Goal: Contribute content: Contribute content

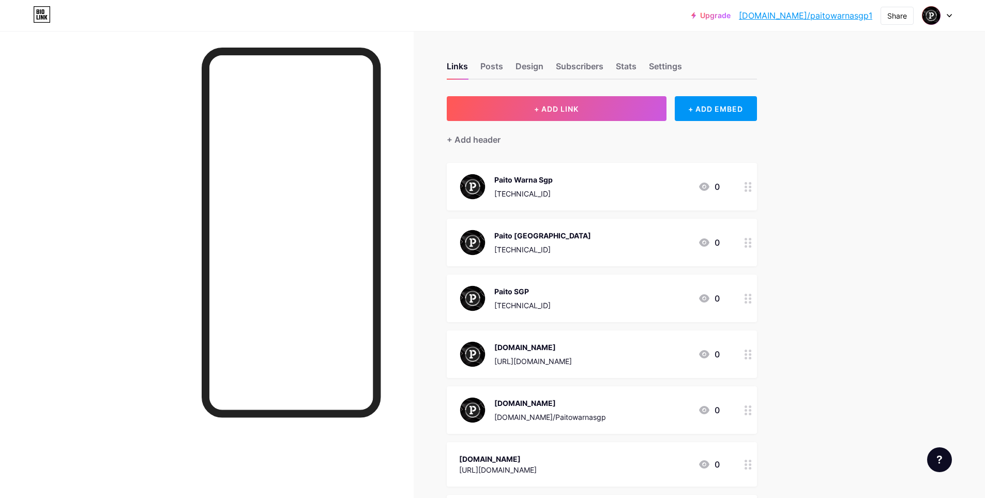
click at [552, 191] on div "[TECHNICAL_ID]" at bounding box center [523, 193] width 58 height 11
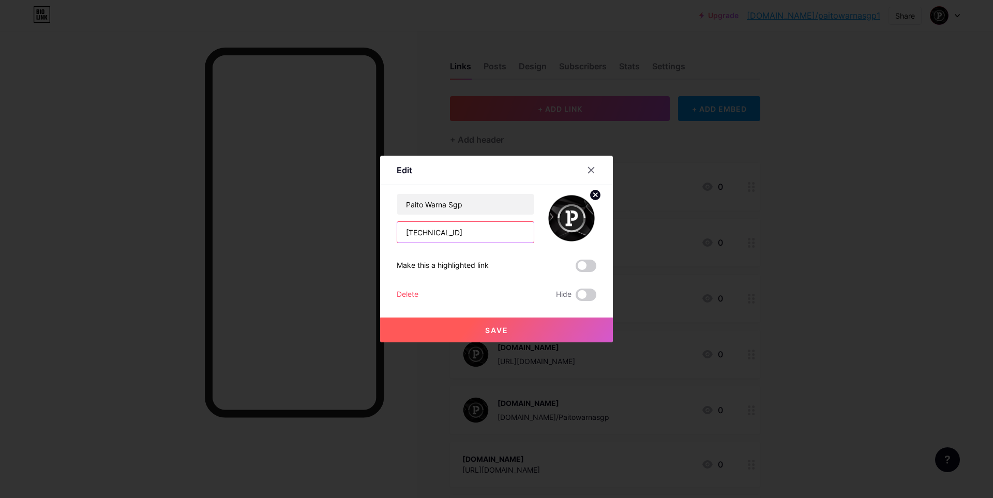
click at [466, 231] on input "[TECHNICAL_ID]" at bounding box center [465, 232] width 137 height 21
paste input "[URL][TECHNICAL_ID]"
type input "[URL][TECHNICAL_ID]"
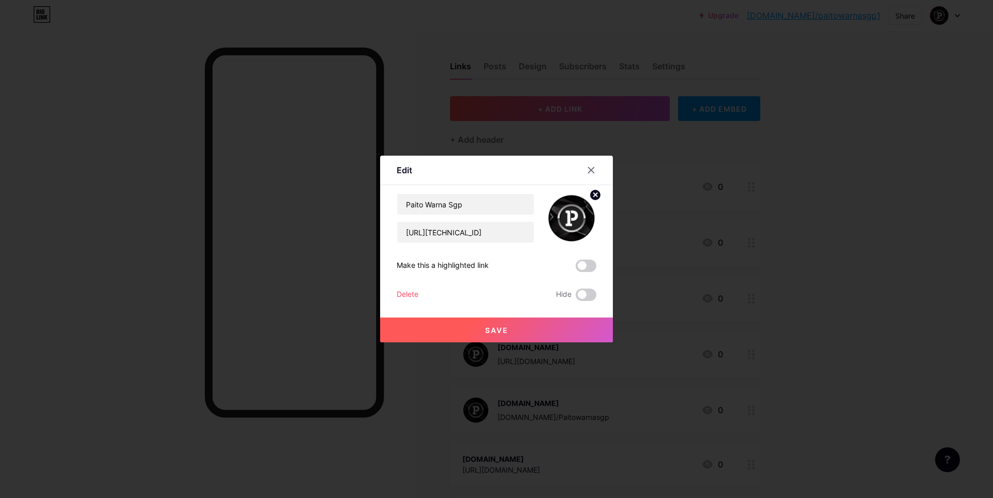
click at [504, 328] on span "Save" at bounding box center [496, 330] width 23 height 9
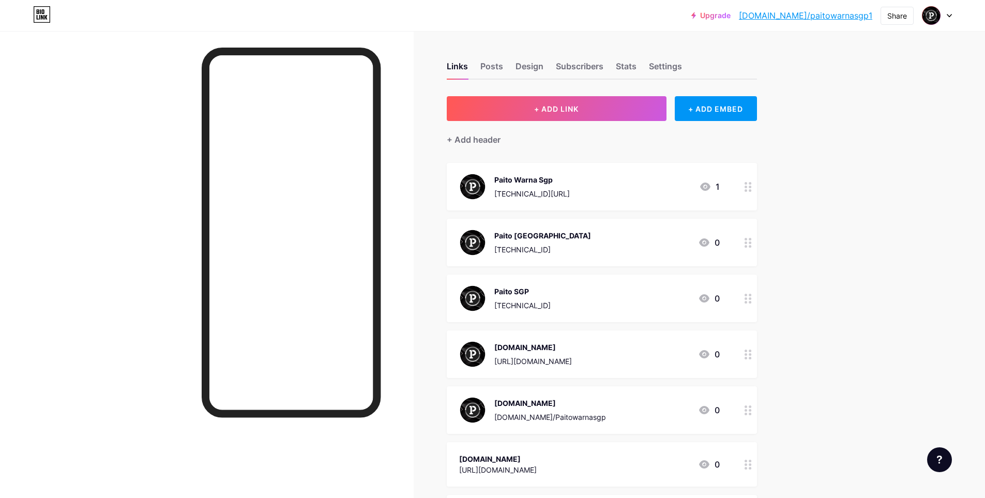
click at [568, 246] on div "Paito [GEOGRAPHIC_DATA] [TECHNICAL_ID] 0" at bounding box center [589, 242] width 261 height 27
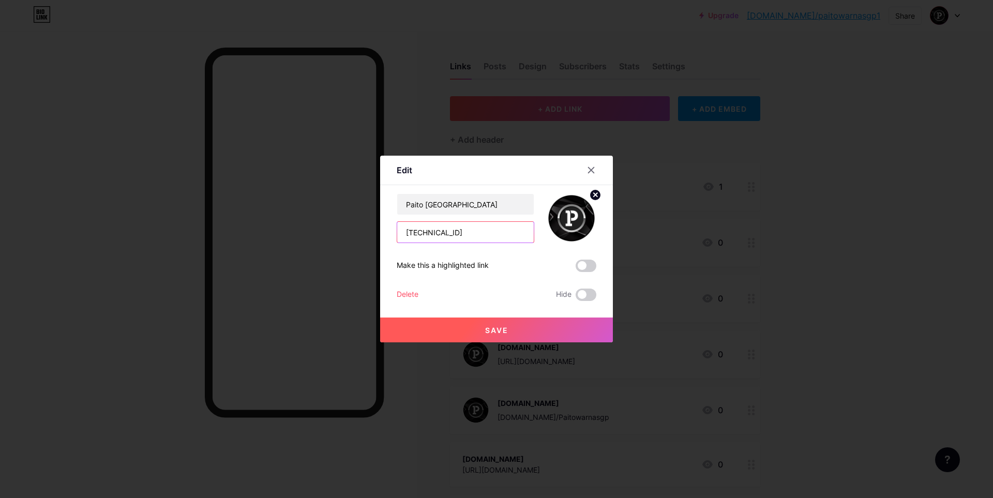
click at [483, 235] on input "[TECHNICAL_ID]" at bounding box center [465, 232] width 137 height 21
click at [483, 234] on input "[TECHNICAL_ID]" at bounding box center [465, 232] width 137 height 21
paste input "[URL][TECHNICAL_ID]"
type input "[URL][TECHNICAL_ID]"
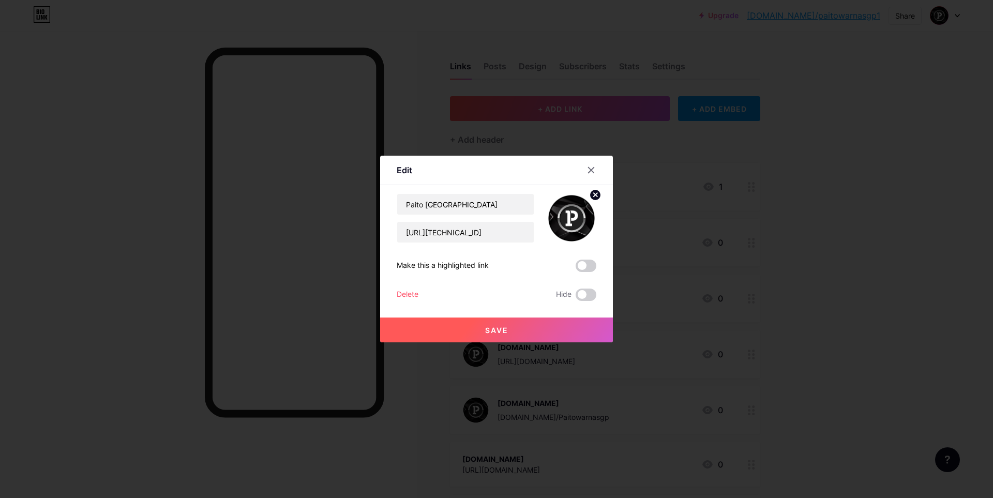
click at [503, 332] on span "Save" at bounding box center [496, 330] width 23 height 9
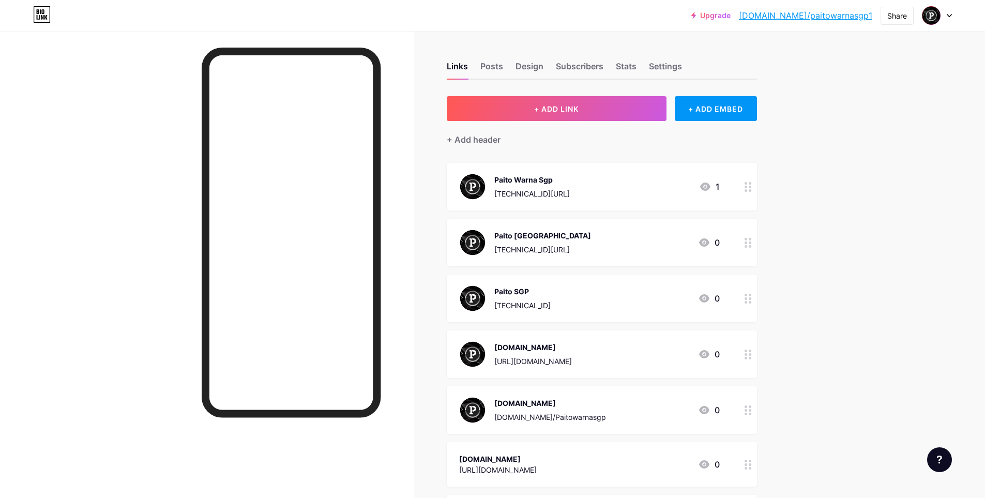
click at [548, 292] on div "Paito SGP" at bounding box center [522, 291] width 56 height 11
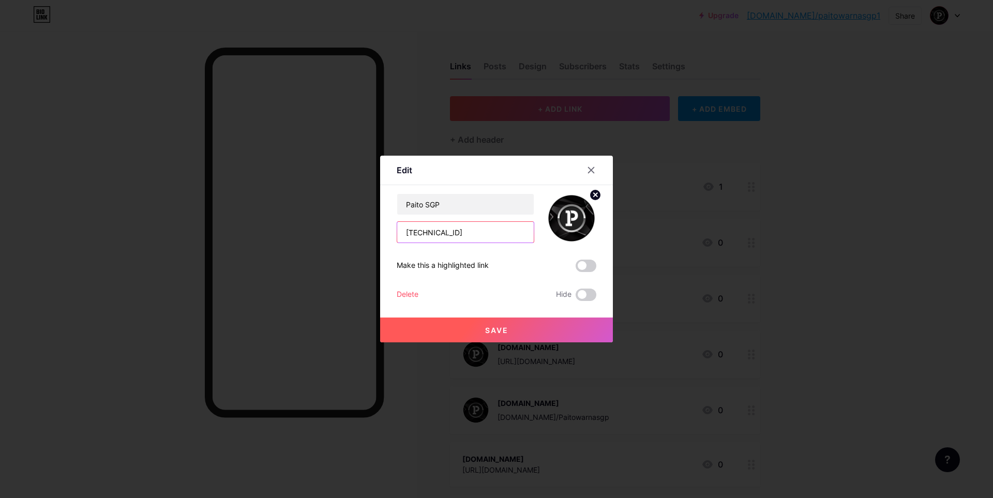
click at [461, 229] on input "[TECHNICAL_ID]" at bounding box center [465, 232] width 137 height 21
paste input "[URL][TECHNICAL_ID]"
type input "[URL][TECHNICAL_ID]"
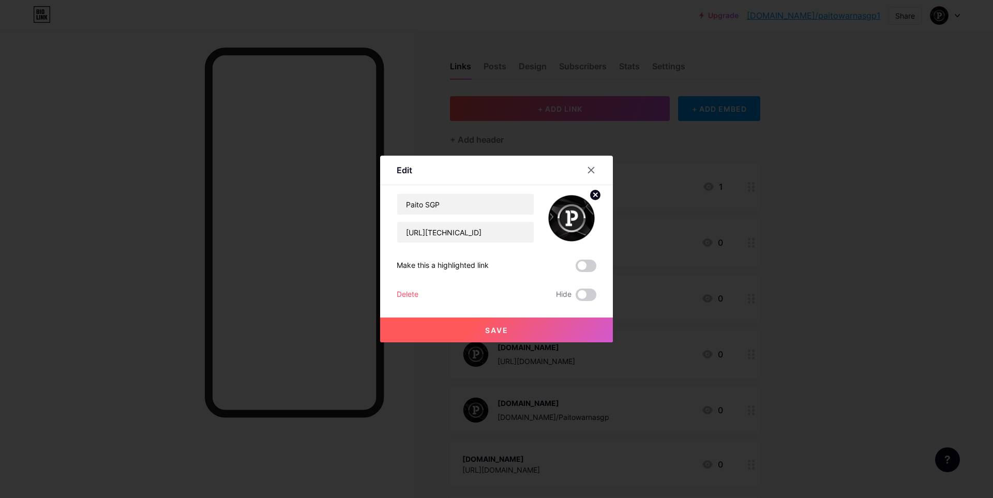
click at [508, 322] on button "Save" at bounding box center [496, 330] width 233 height 25
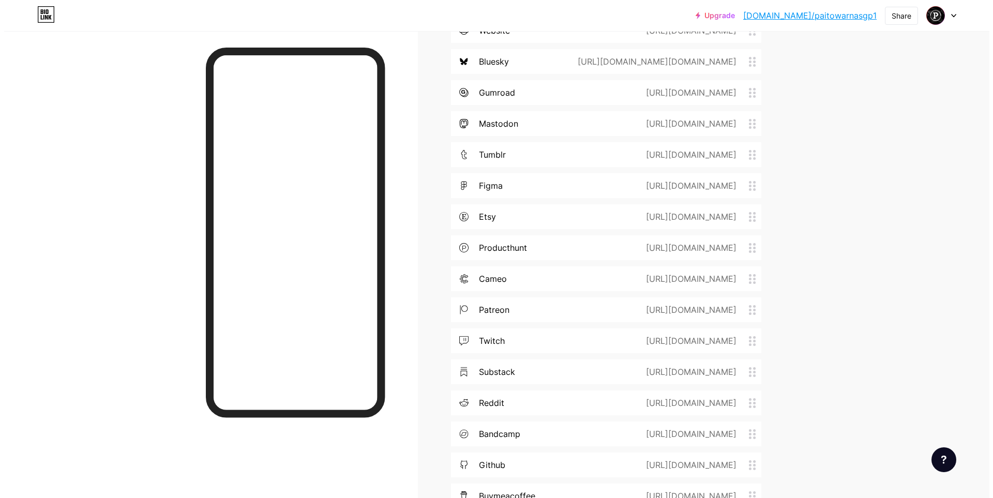
scroll to position [1089, 0]
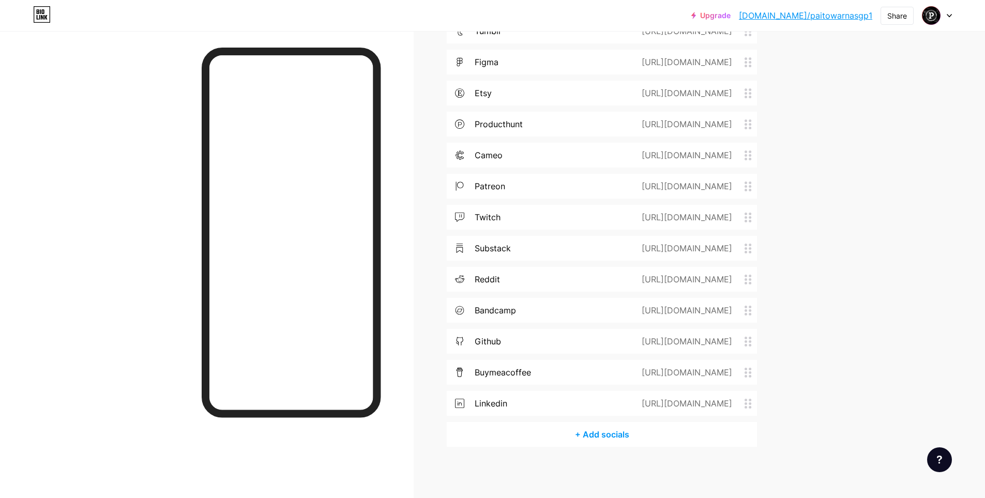
click at [603, 437] on div "+ Add socials" at bounding box center [602, 434] width 310 height 25
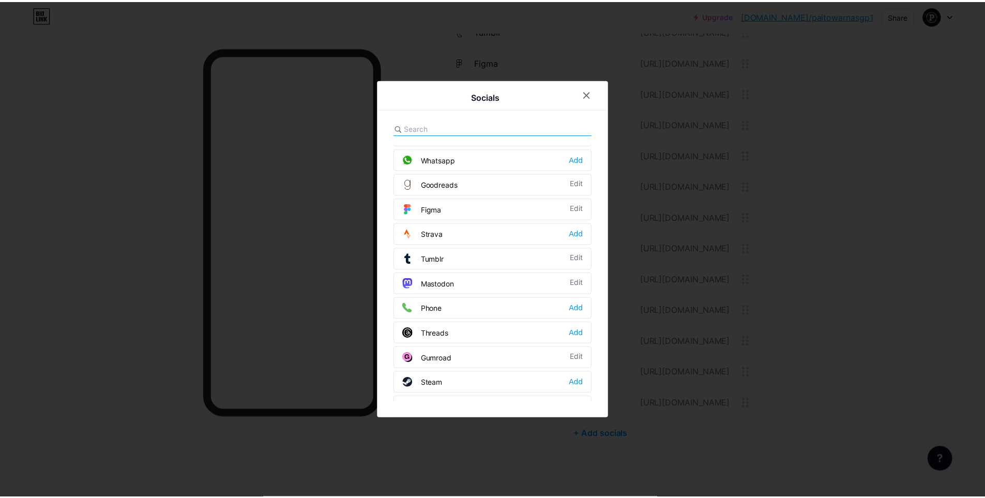
scroll to position [933, 0]
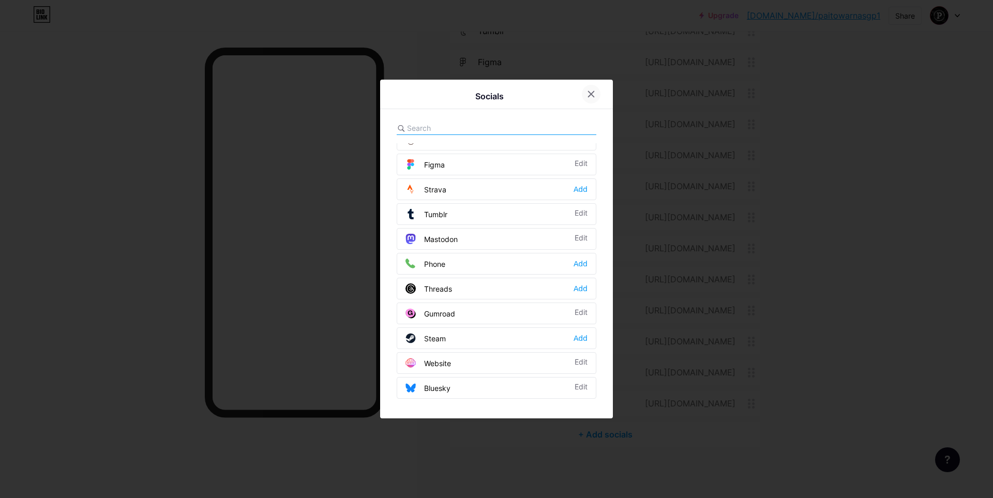
click at [588, 99] on div at bounding box center [591, 94] width 19 height 19
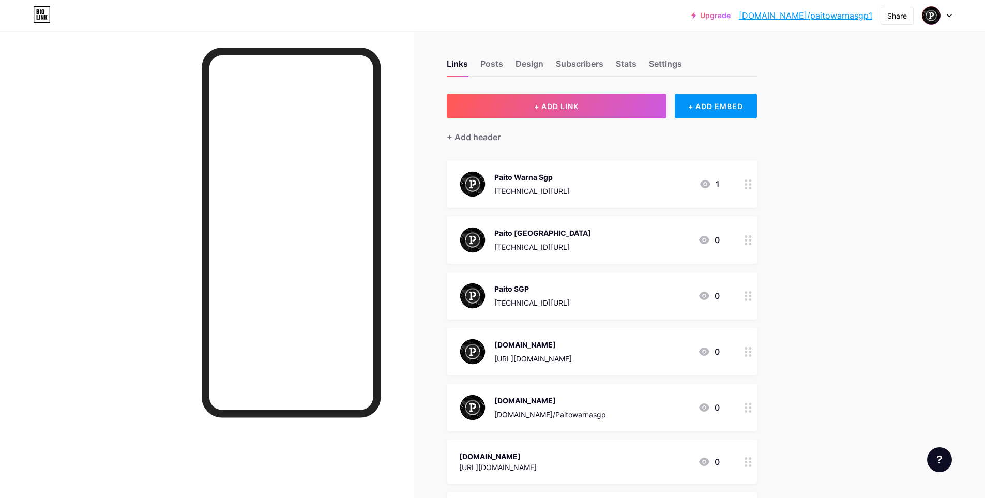
scroll to position [0, 0]
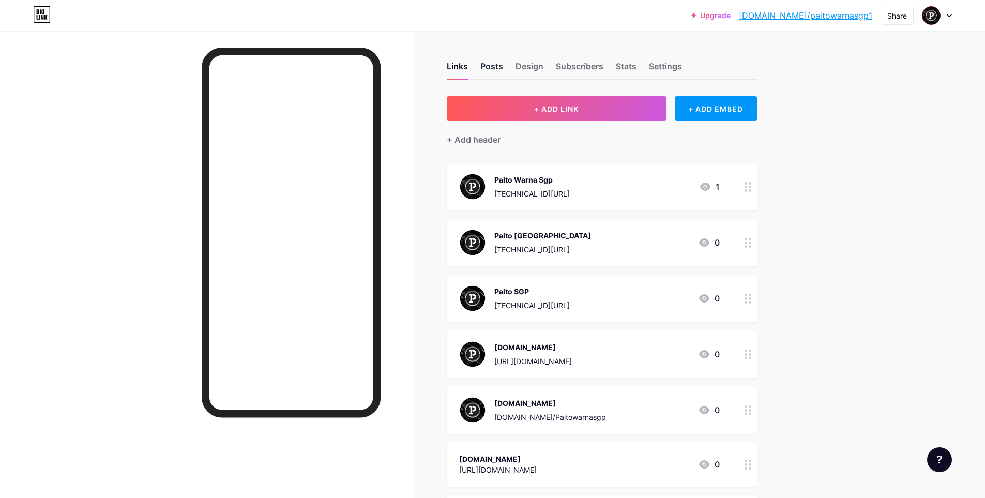
click at [493, 68] on div "Posts" at bounding box center [491, 69] width 23 height 19
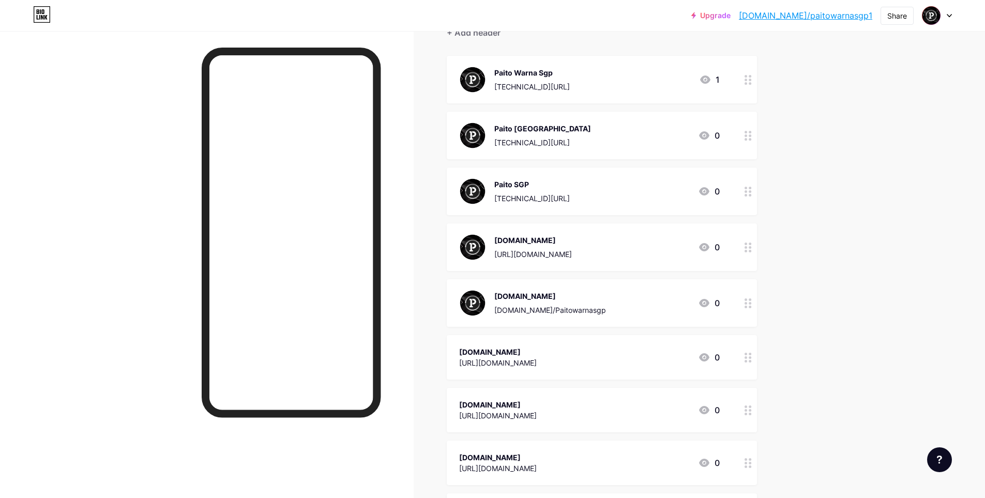
scroll to position [138, 0]
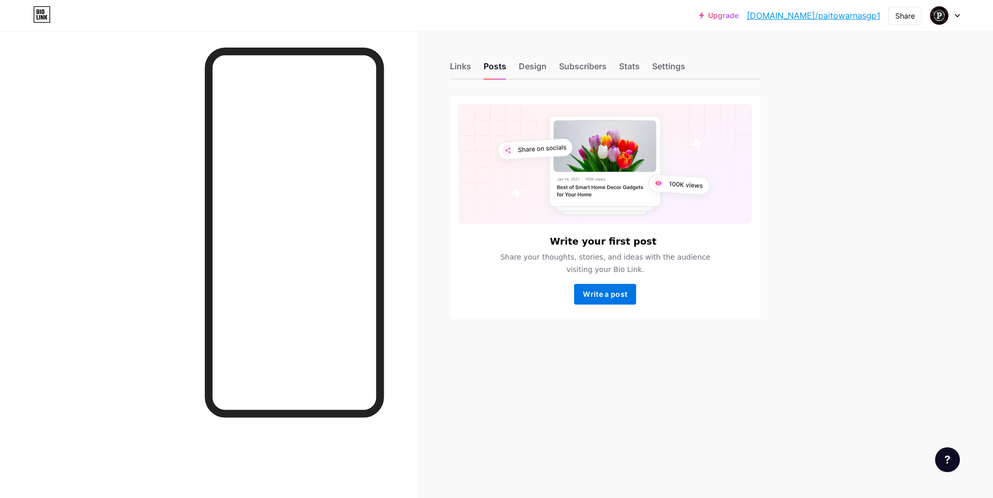
click at [611, 293] on span "Write a post" at bounding box center [605, 294] width 44 height 9
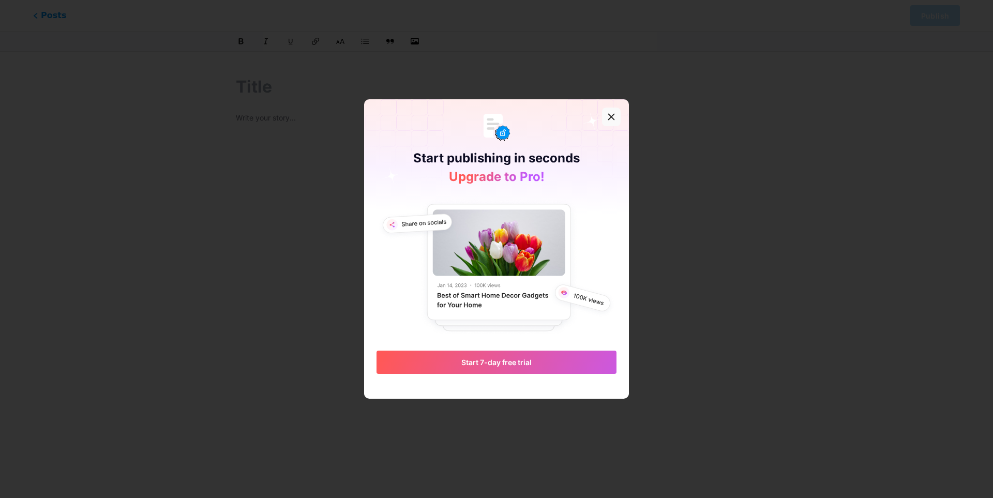
click at [611, 114] on icon at bounding box center [611, 117] width 8 height 8
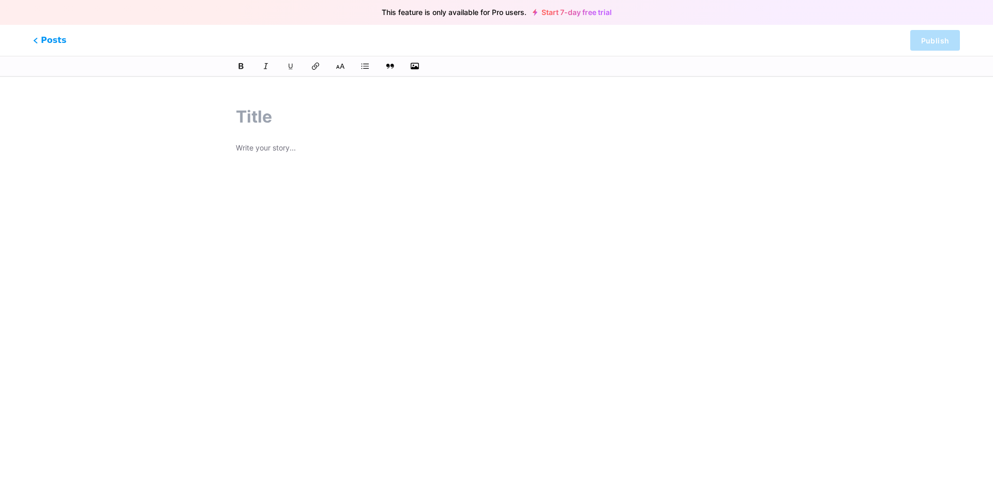
click at [276, 117] on input "text" at bounding box center [496, 116] width 521 height 25
click at [303, 156] on p at bounding box center [496, 149] width 521 height 14
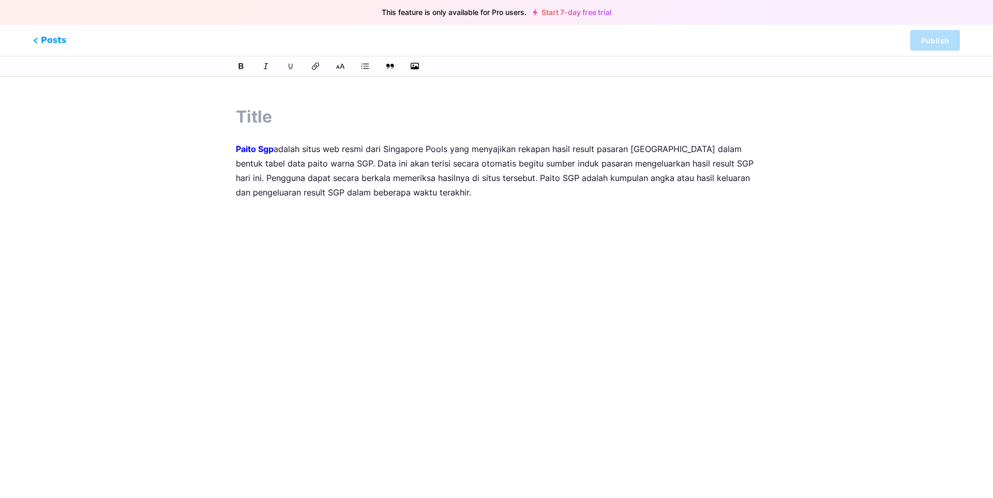
click at [256, 116] on input "text" at bounding box center [496, 116] width 521 height 25
type input "Paito Sgp"
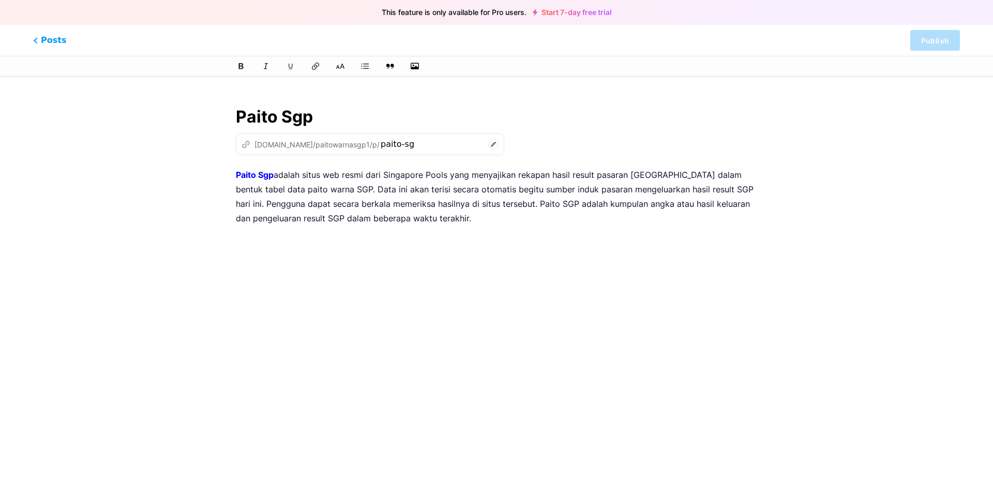
type input "paito-sgp"
type input "Paito Sgp"
click at [47, 39] on span "Posts" at bounding box center [50, 40] width 37 height 13
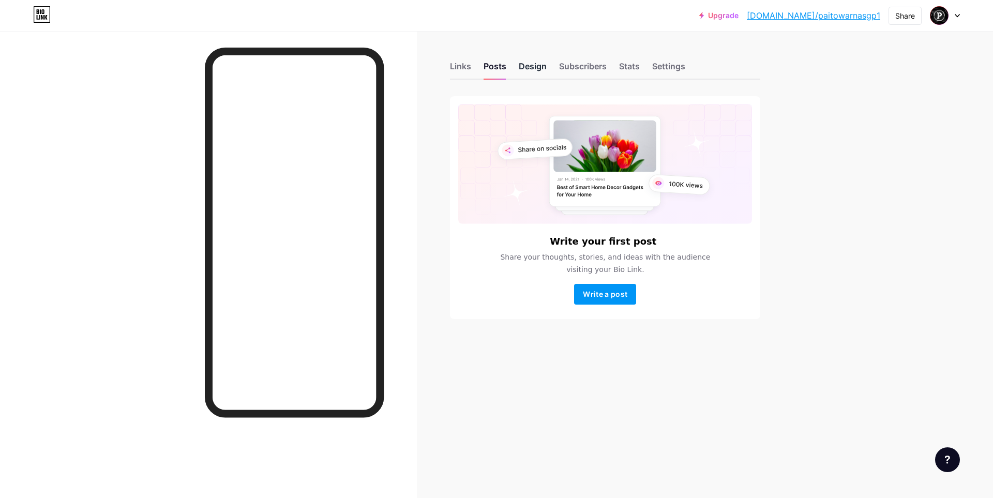
click at [535, 63] on div "Design" at bounding box center [533, 69] width 28 height 19
